Goal: Book appointment/travel/reservation

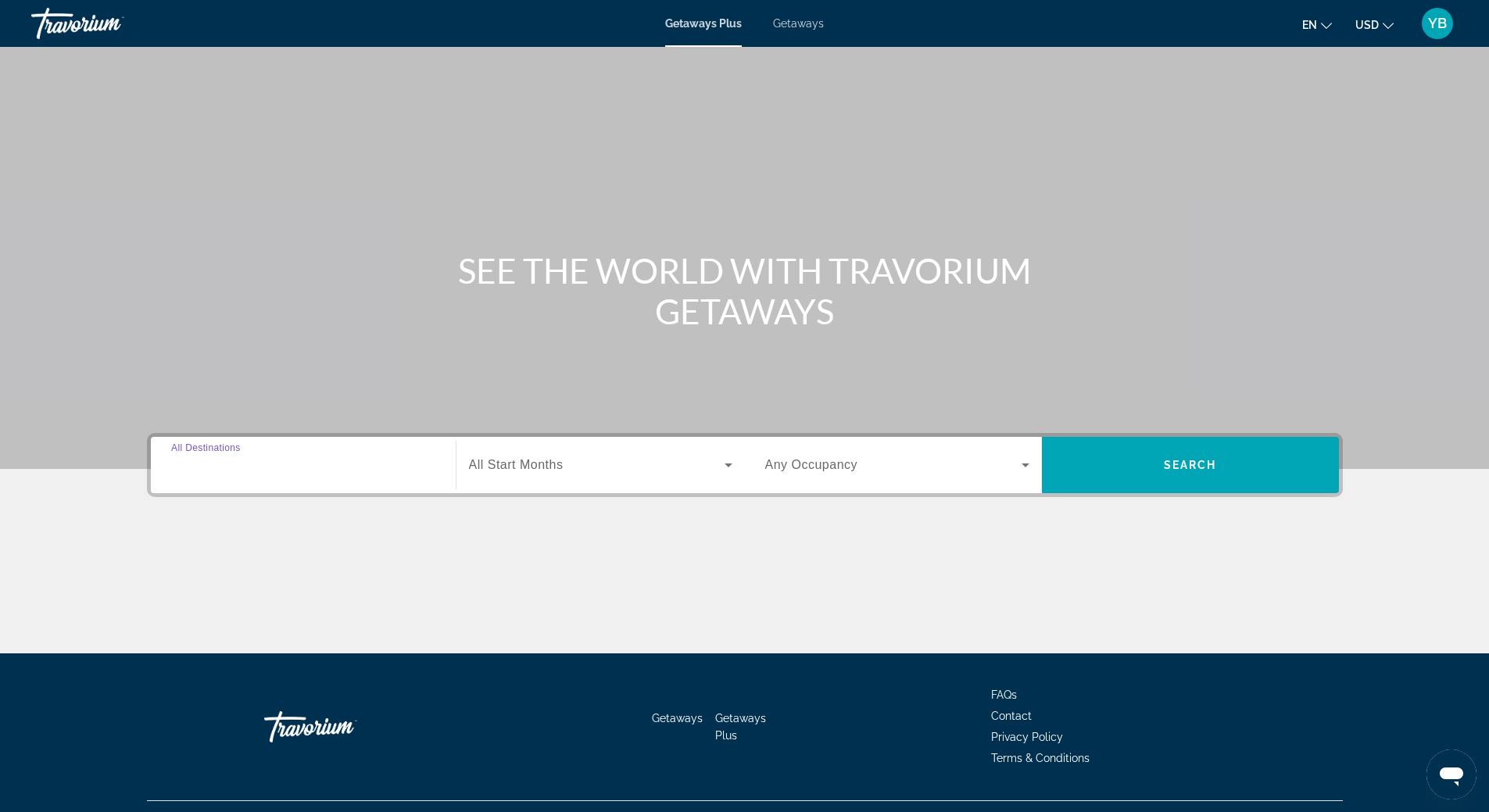
click at [263, 470] on input "Destination All Destinations" at bounding box center [303, 465] width 264 height 18
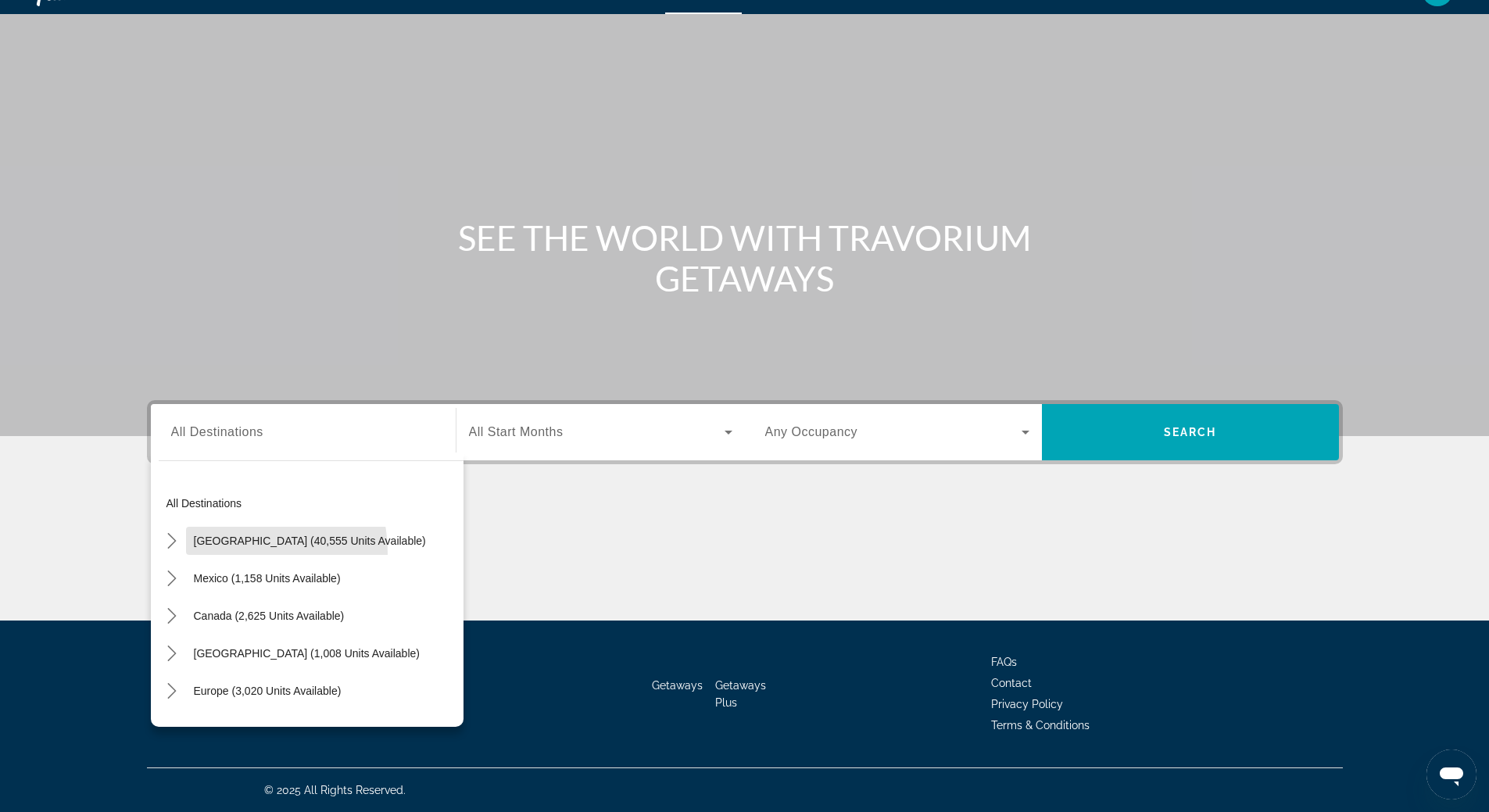
click at [210, 552] on span "Select destination: United States (40,555 units available)" at bounding box center [309, 540] width 247 height 38
type input "**********"
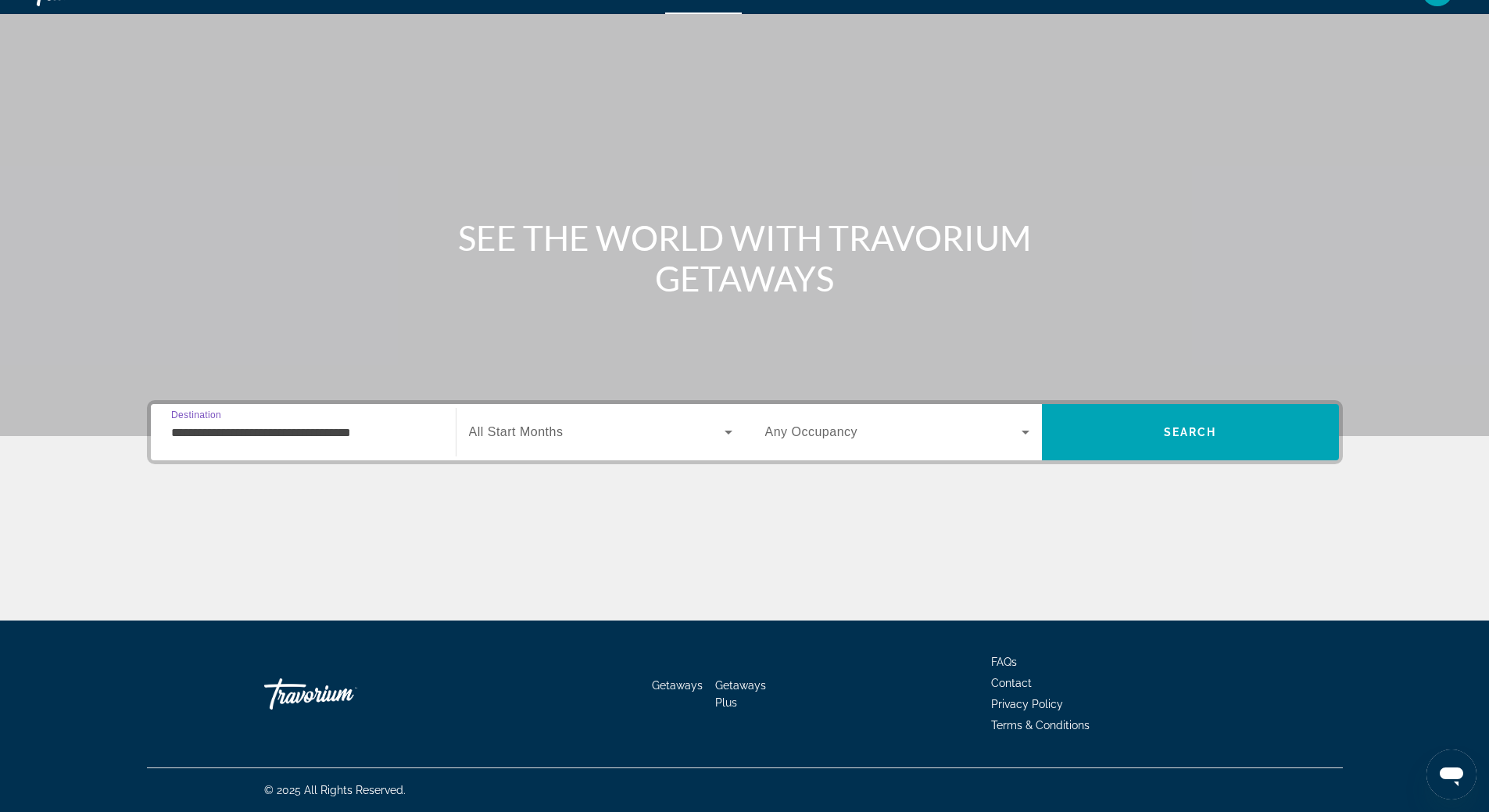
click at [580, 441] on span "Search widget" at bounding box center [596, 432] width 256 height 18
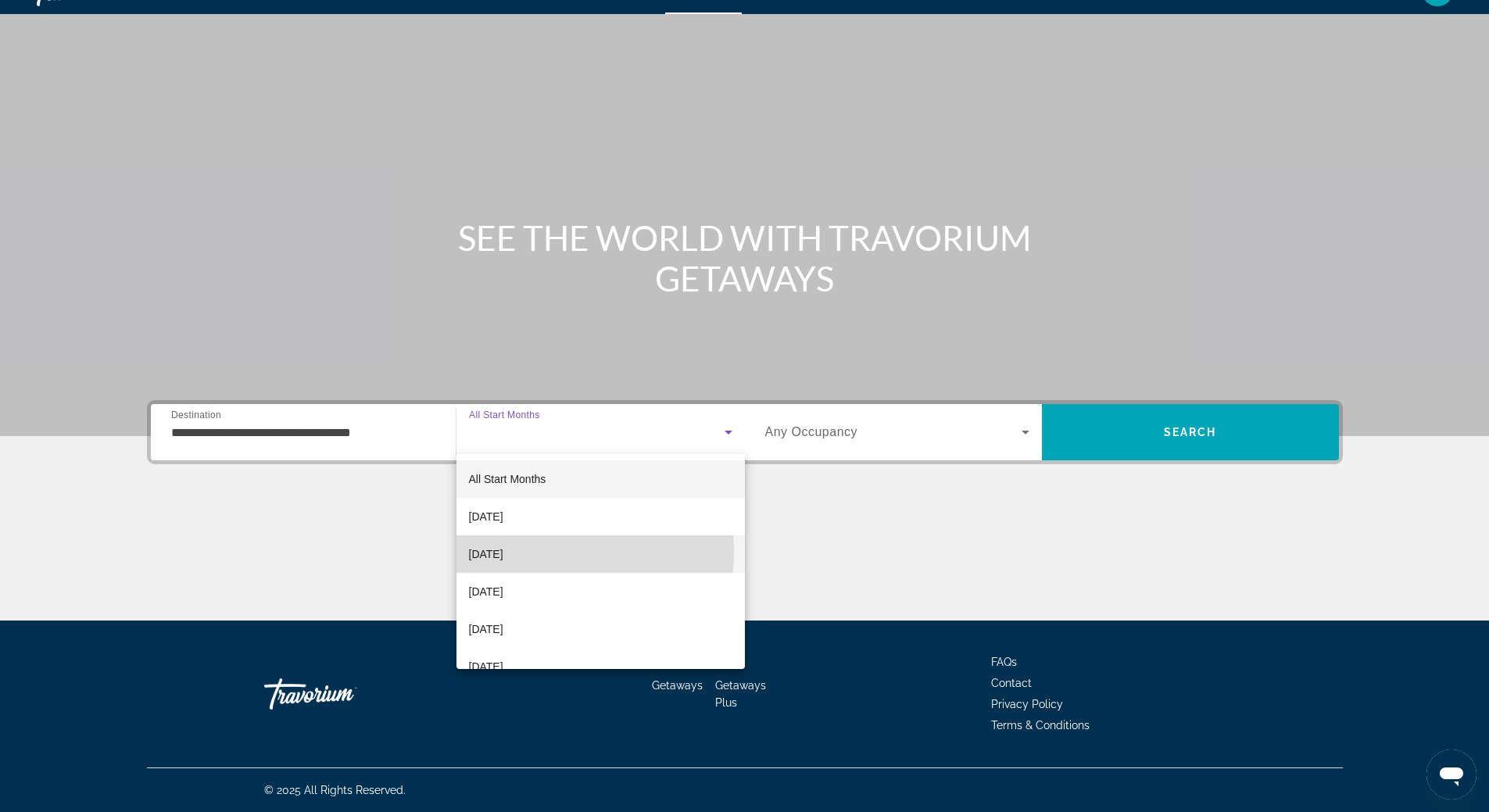
click at [503, 551] on span "November 2025" at bounding box center [485, 554] width 34 height 18
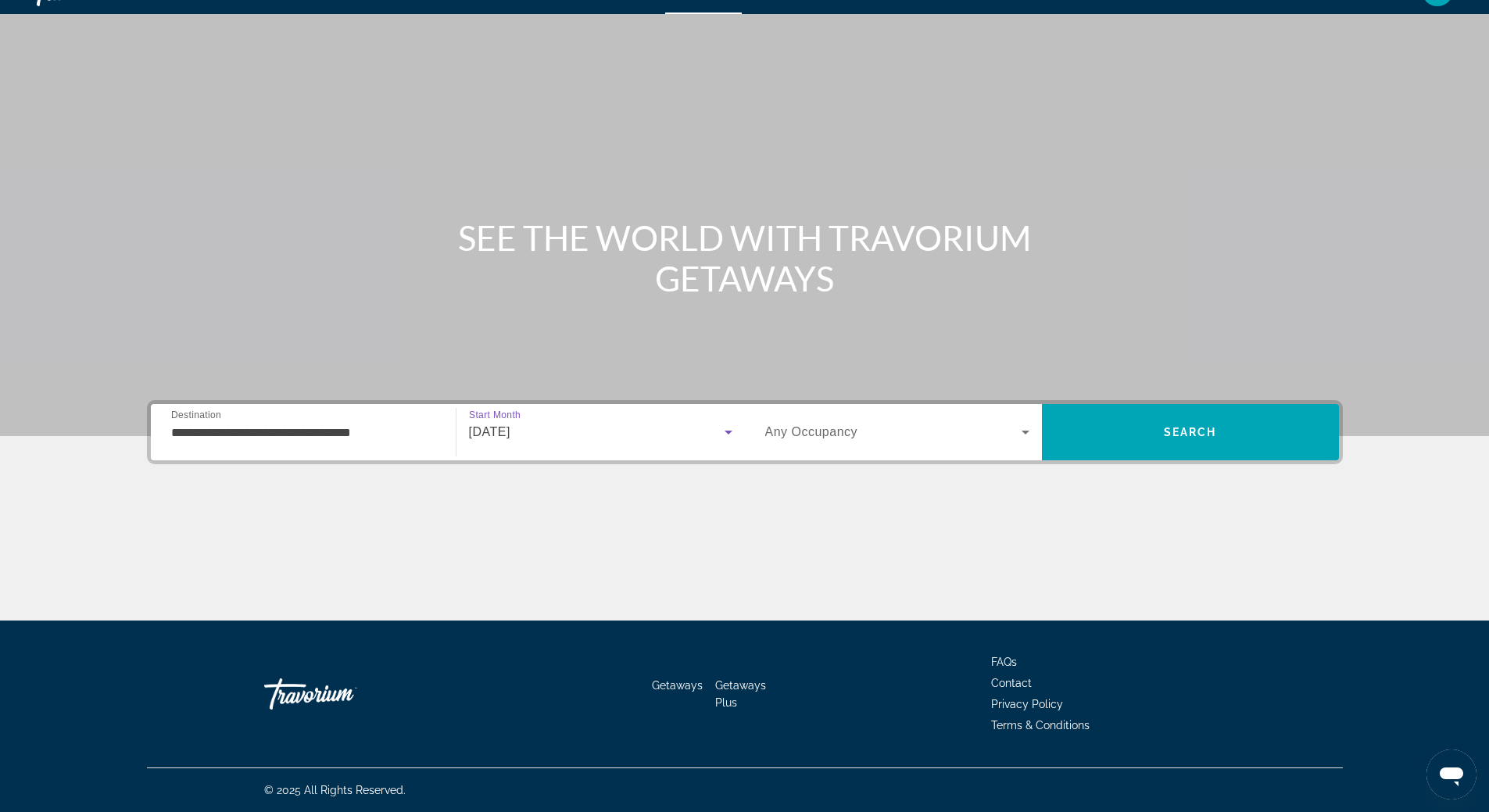
click at [822, 444] on div "Search widget" at bounding box center [897, 432] width 264 height 44
